Goal: Task Accomplishment & Management: Manage account settings

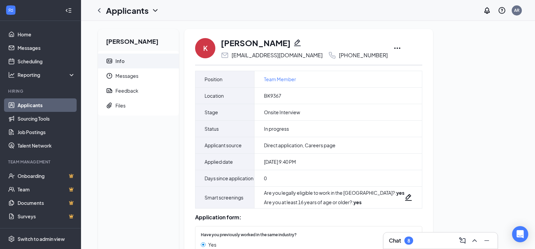
click at [101, 11] on icon "ChevronLeft" at bounding box center [99, 10] width 8 height 8
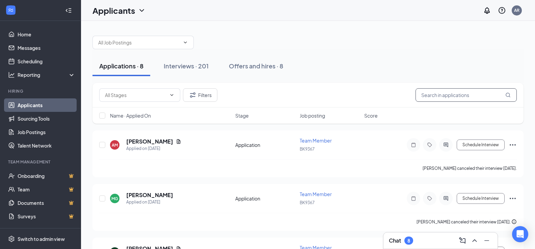
click at [459, 95] on input "text" at bounding box center [466, 95] width 101 height 14
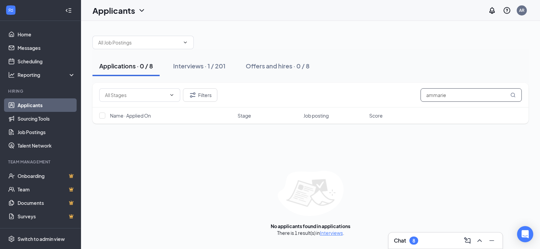
type input "ammarie"
click at [44, 101] on link "Applicants" at bounding box center [47, 106] width 58 height 14
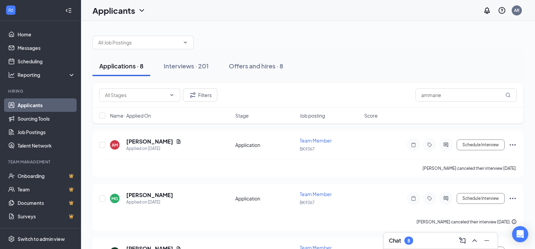
click at [44, 102] on link "Applicants" at bounding box center [47, 106] width 58 height 14
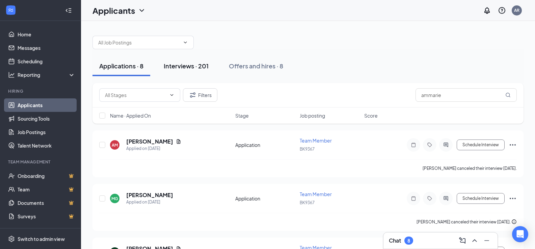
click at [194, 65] on div "Interviews · 201" at bounding box center [186, 66] width 45 height 8
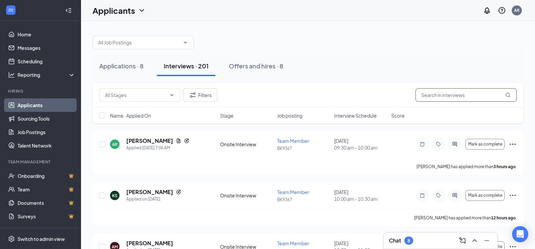
click at [441, 99] on input "text" at bounding box center [466, 95] width 101 height 14
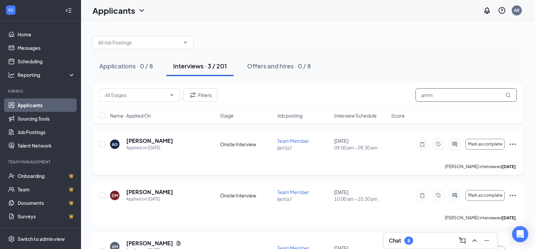
type input "amm"
click at [514, 149] on div "Mark as complete" at bounding box center [466, 145] width 101 height 14
click at [513, 144] on icon "Ellipses" at bounding box center [513, 144] width 6 height 1
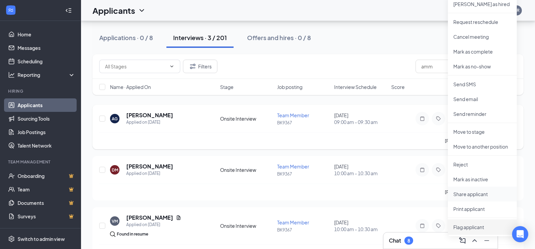
scroll to position [46, 0]
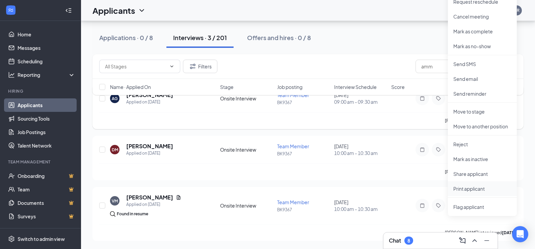
click at [474, 188] on p "Print applicant" at bounding box center [482, 189] width 58 height 7
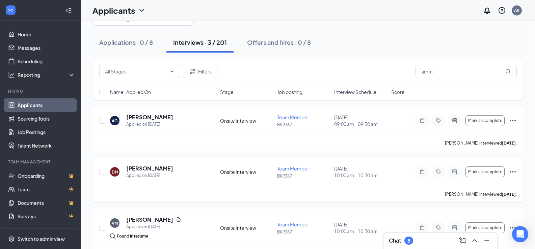
scroll to position [0, 0]
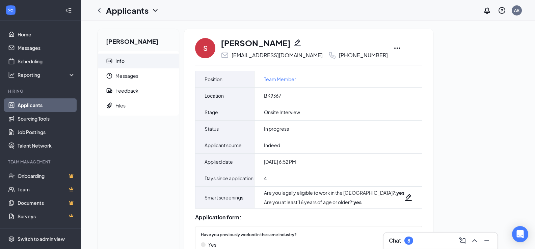
click at [393, 48] on icon "Ellipses" at bounding box center [397, 48] width 8 height 8
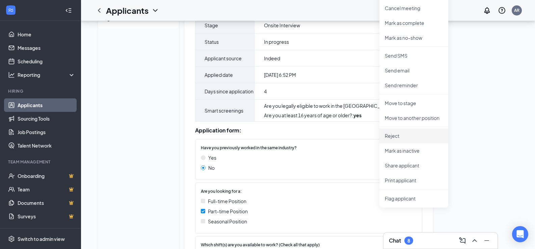
scroll to position [101, 0]
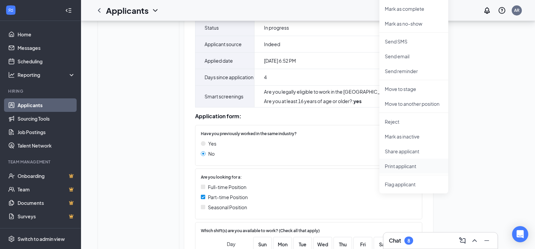
click at [400, 167] on p "Print applicant" at bounding box center [414, 166] width 58 height 7
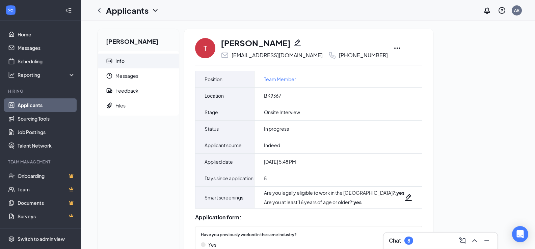
click at [393, 47] on icon "Ellipses" at bounding box center [397, 48] width 8 height 8
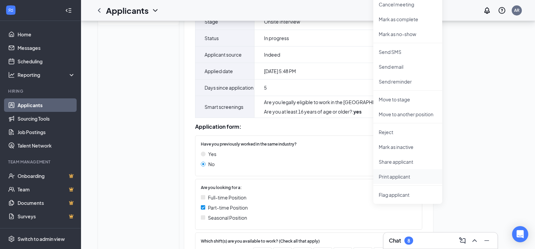
scroll to position [101, 0]
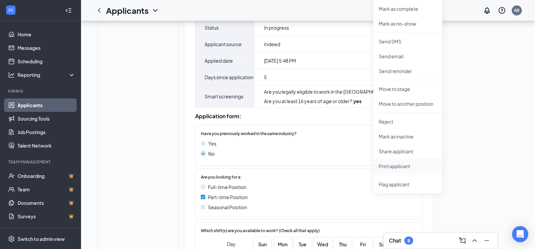
click at [395, 166] on p "Print applicant" at bounding box center [408, 166] width 58 height 7
